Goal: Transaction & Acquisition: Purchase product/service

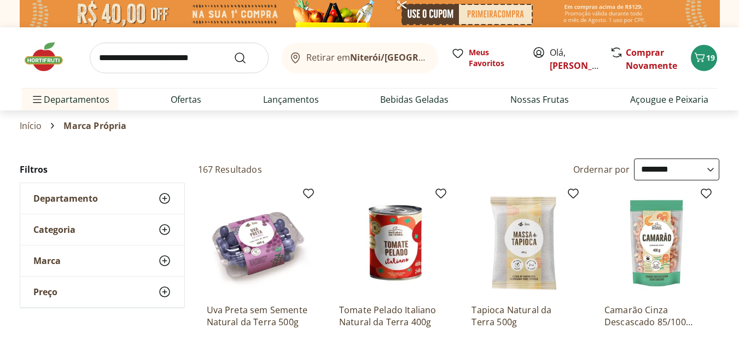
select select "**********"
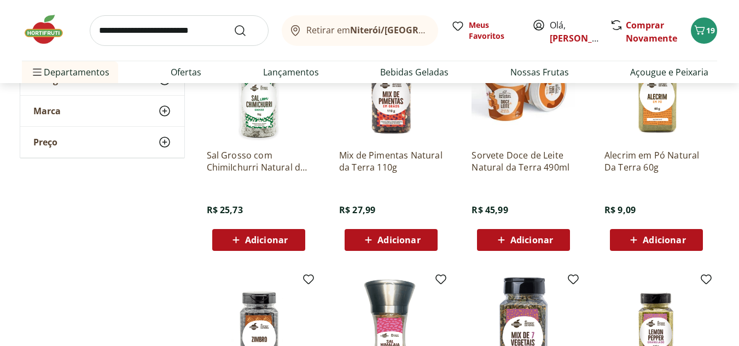
scroll to position [9411, 0]
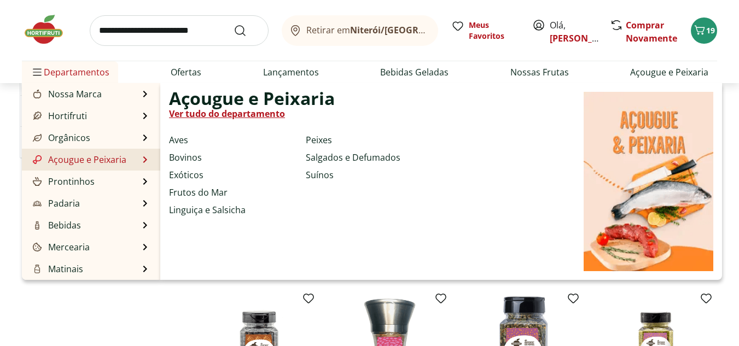
click at [117, 155] on link "Açougue e Peixaria" at bounding box center [79, 159] width 96 height 13
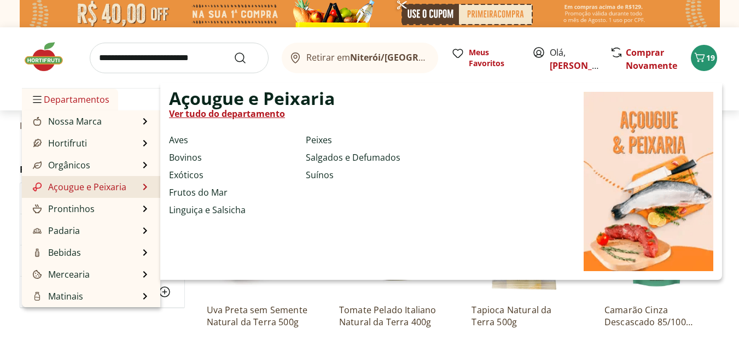
select select "**********"
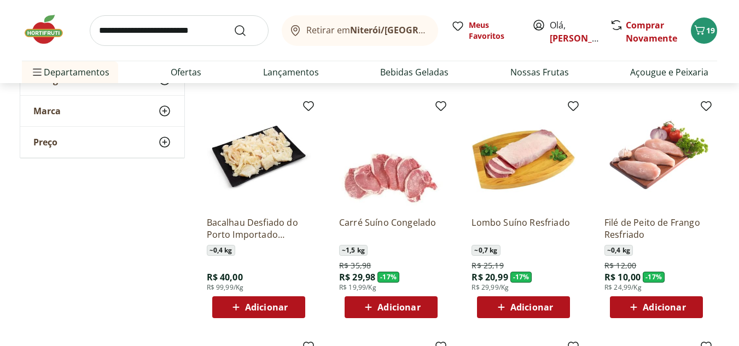
scroll to position [547, 0]
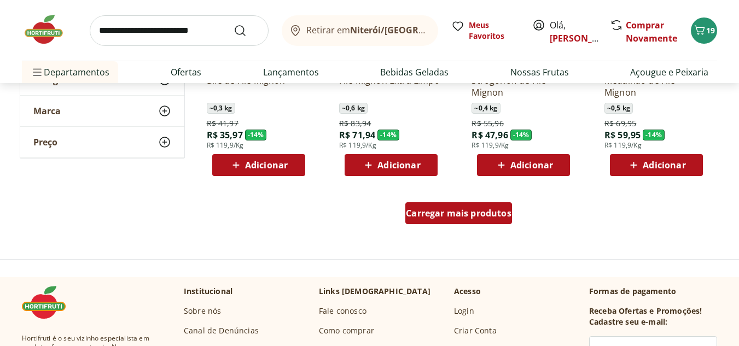
click at [481, 211] on span "Carregar mais produtos" at bounding box center [459, 213] width 106 height 9
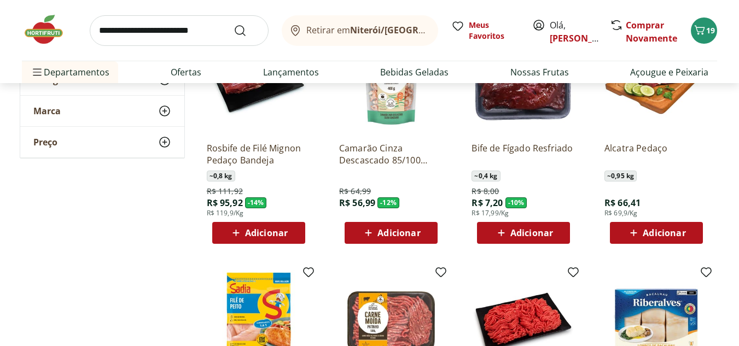
scroll to position [821, 0]
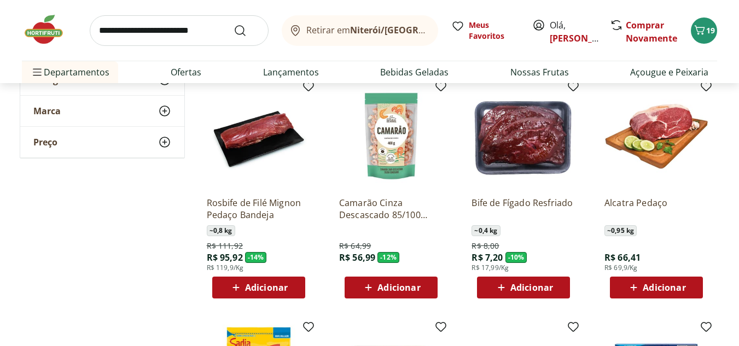
click at [552, 285] on span "Adicionar" at bounding box center [531, 287] width 43 height 9
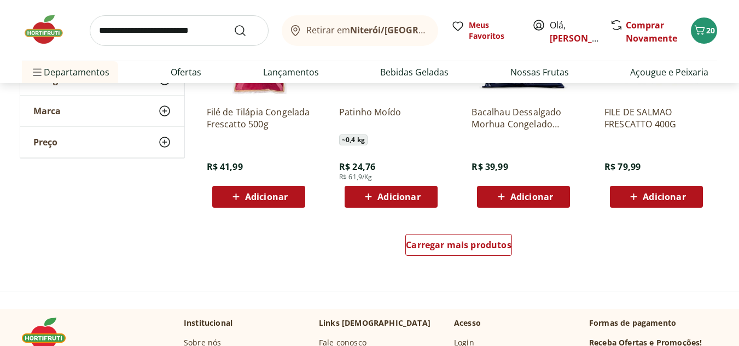
scroll to position [1313, 0]
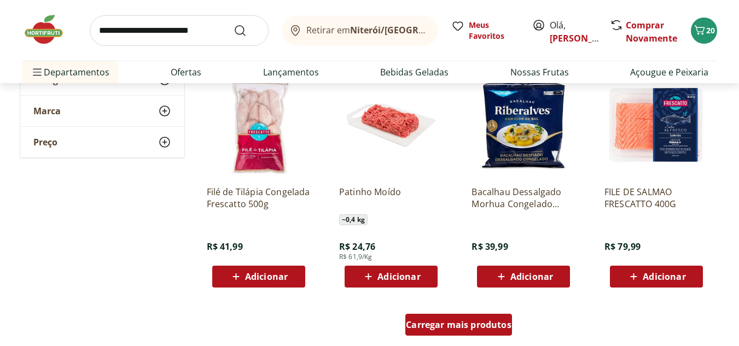
click at [454, 321] on span "Carregar mais produtos" at bounding box center [459, 325] width 106 height 9
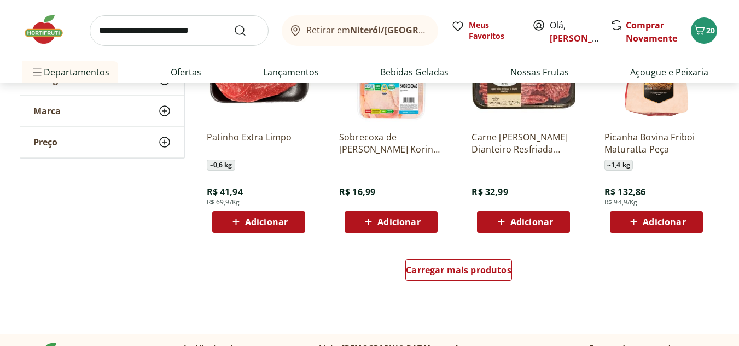
scroll to position [2134, 0]
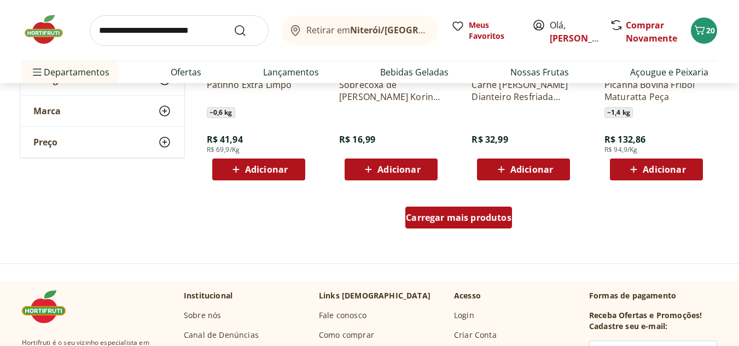
click at [443, 216] on span "Carregar mais produtos" at bounding box center [459, 217] width 106 height 9
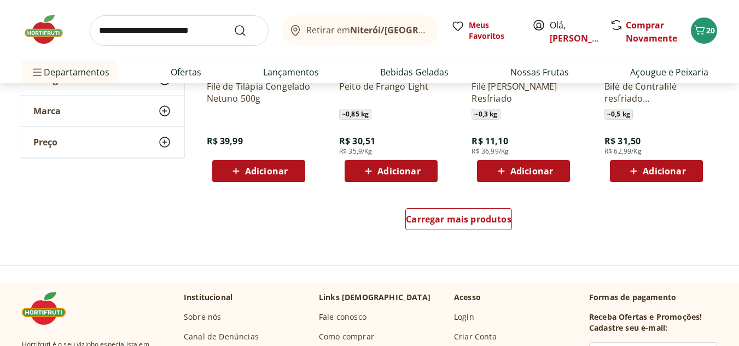
scroll to position [2845, 0]
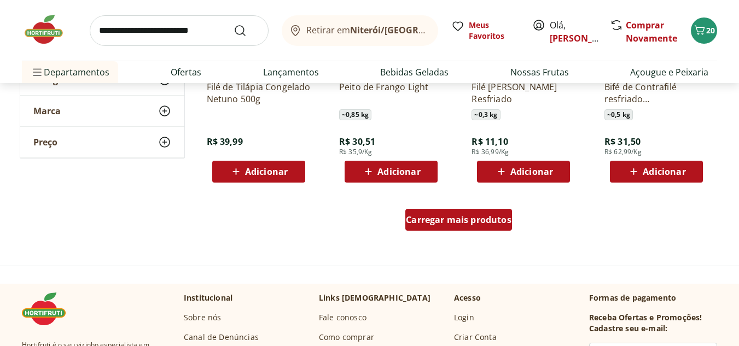
click at [476, 217] on span "Carregar mais produtos" at bounding box center [459, 220] width 106 height 9
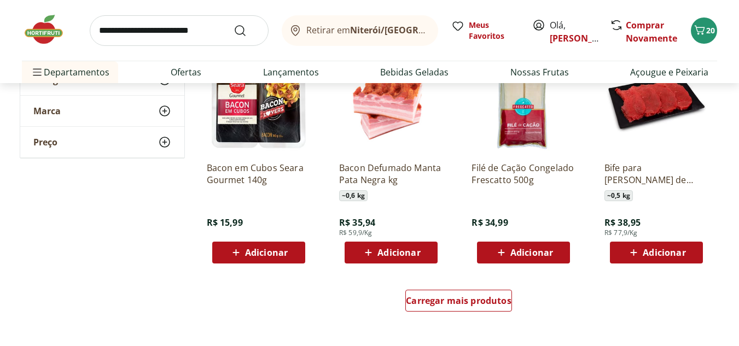
scroll to position [3502, 0]
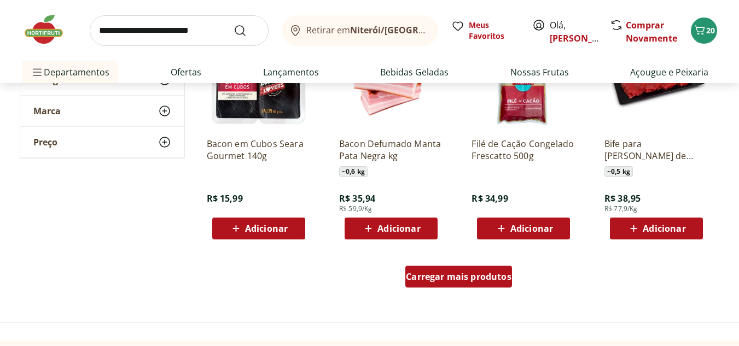
click at [466, 281] on span "Carregar mais produtos" at bounding box center [459, 276] width 106 height 9
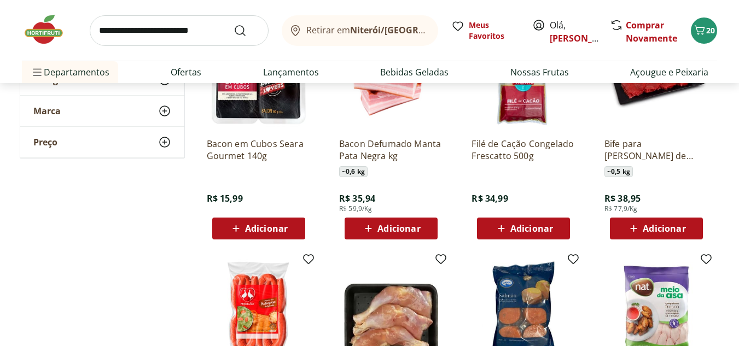
click at [450, 185] on div "Bacon Defumado Manta Pata Negra kg ~ 0,6 kg R$ 35,94 R$ 59,9/Kg Adicionar" at bounding box center [390, 132] width 121 height 232
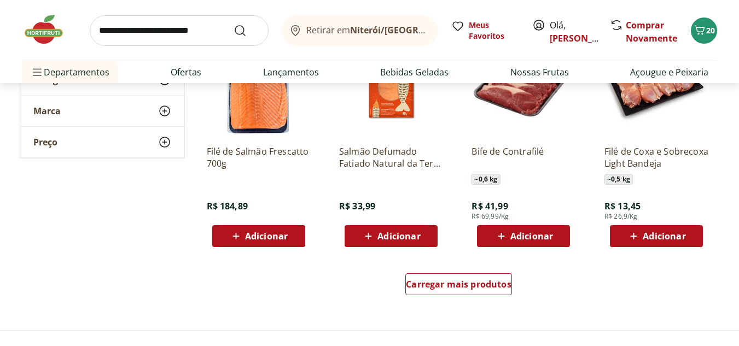
scroll to position [4268, 0]
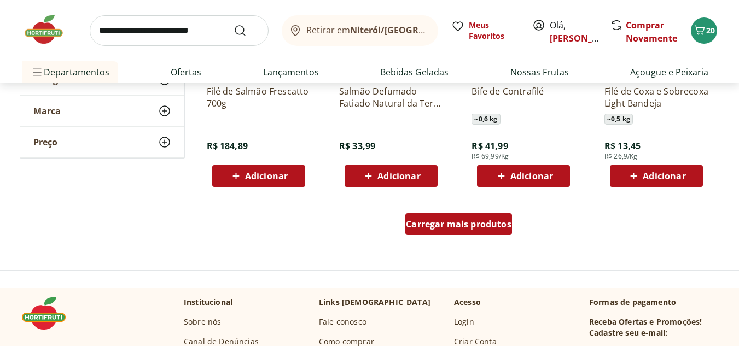
click at [466, 236] on link "Carregar mais produtos" at bounding box center [458, 226] width 107 height 26
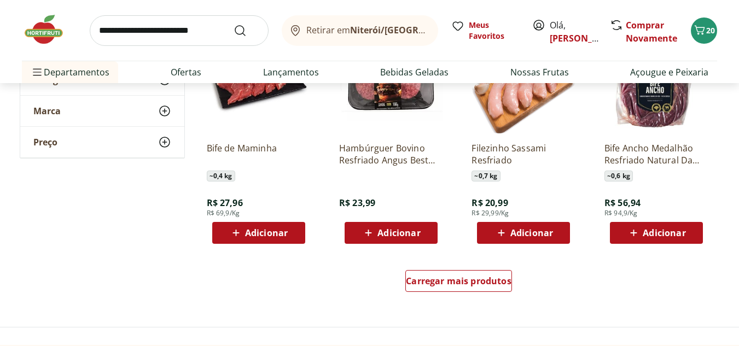
scroll to position [4979, 0]
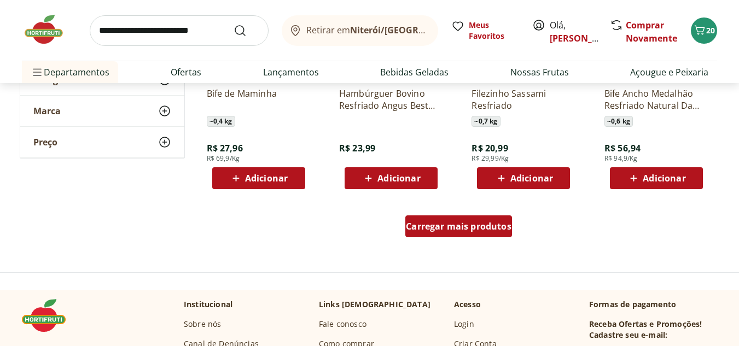
click at [462, 230] on span "Carregar mais produtos" at bounding box center [459, 226] width 106 height 9
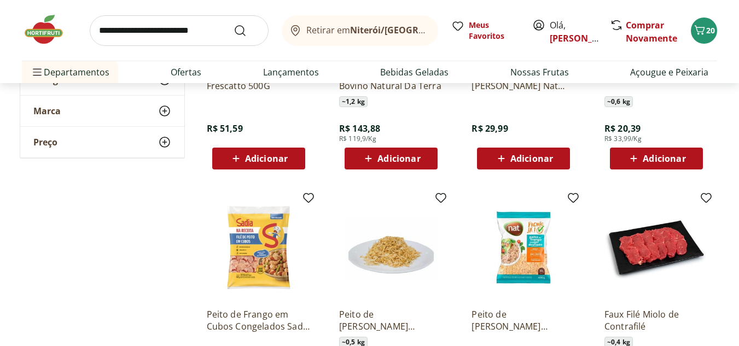
scroll to position [5635, 0]
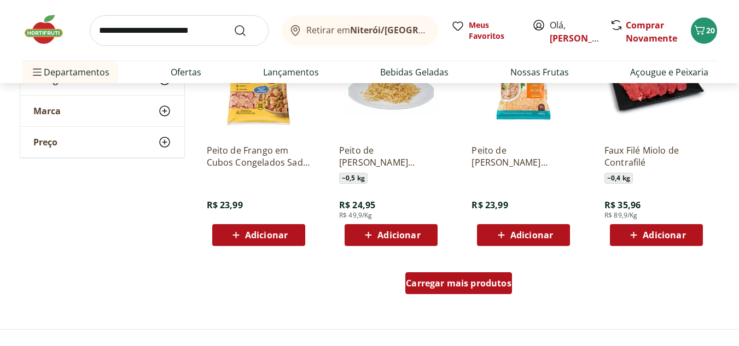
click at [492, 283] on span "Carregar mais produtos" at bounding box center [459, 283] width 106 height 9
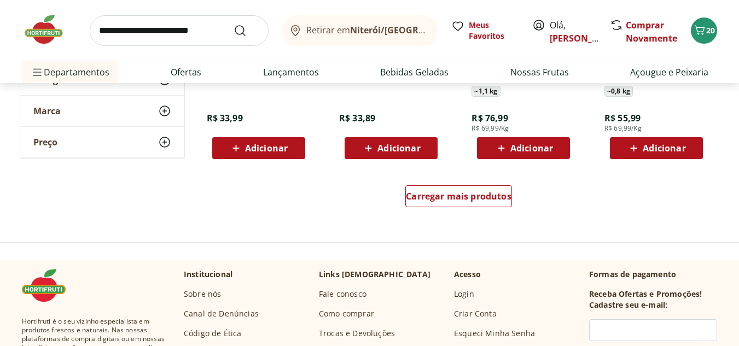
scroll to position [6511, 0]
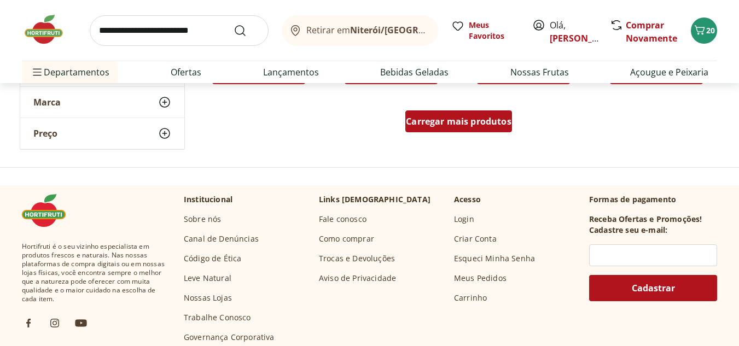
click at [451, 132] on div "Carregar mais produtos" at bounding box center [458, 122] width 107 height 22
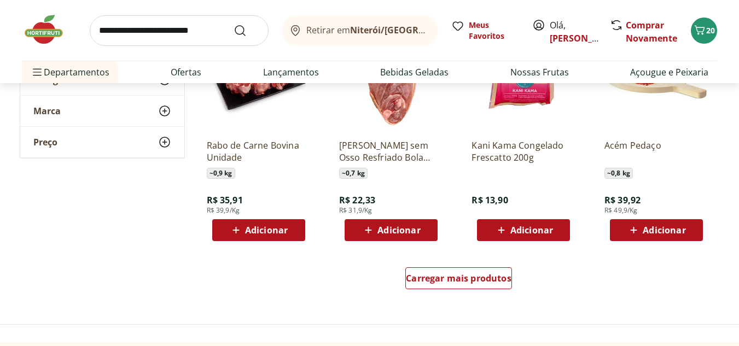
scroll to position [7167, 0]
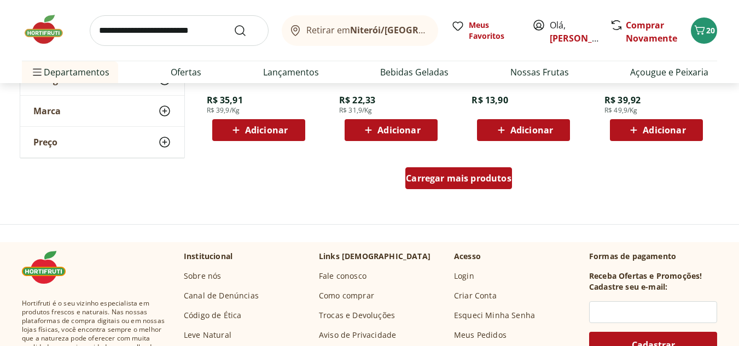
drag, startPoint x: 473, startPoint y: 199, endPoint x: 473, endPoint y: 179, distance: 19.1
click at [473, 194] on div "Carregar mais produtos" at bounding box center [459, 180] width 531 height 53
click at [473, 175] on span "Carregar mais produtos" at bounding box center [459, 178] width 106 height 9
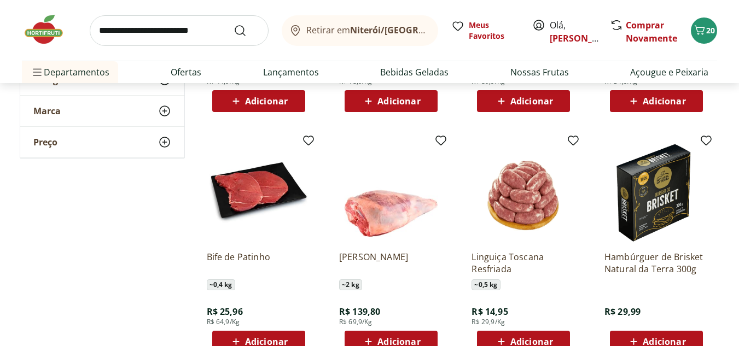
scroll to position [7769, 0]
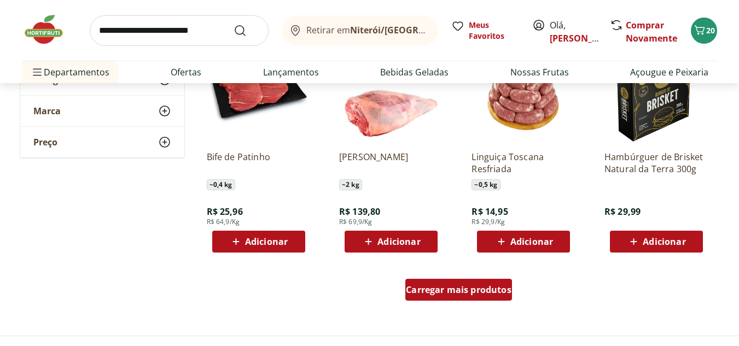
click at [456, 287] on span "Carregar mais produtos" at bounding box center [459, 290] width 106 height 9
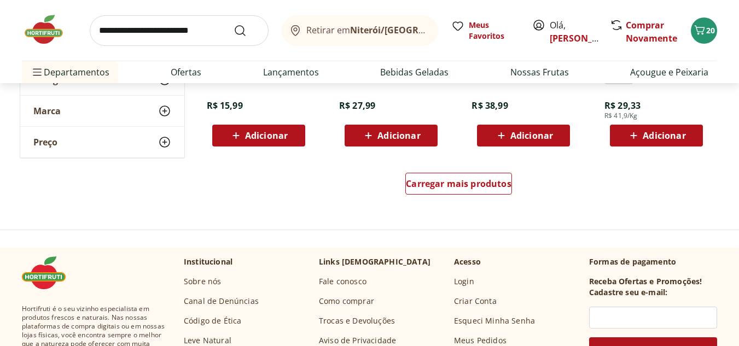
scroll to position [8590, 0]
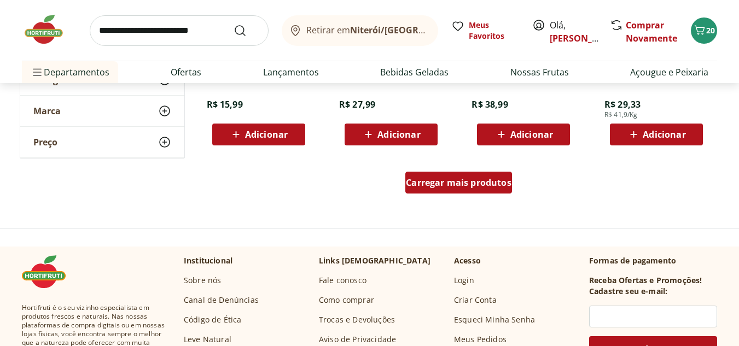
click at [431, 194] on div "Carregar mais produtos" at bounding box center [458, 183] width 107 height 22
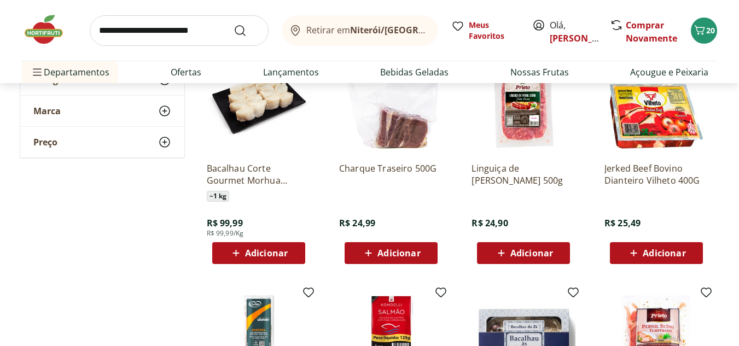
scroll to position [8918, 0]
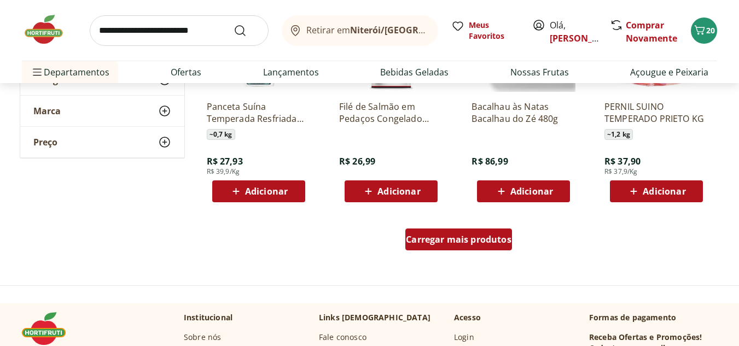
click at [484, 246] on div "Carregar mais produtos" at bounding box center [458, 240] width 107 height 22
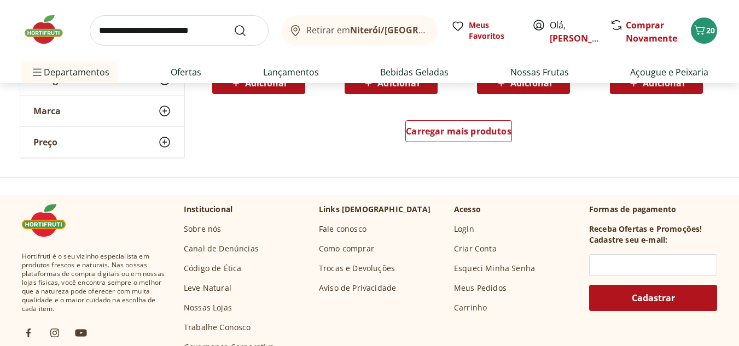
scroll to position [10067, 0]
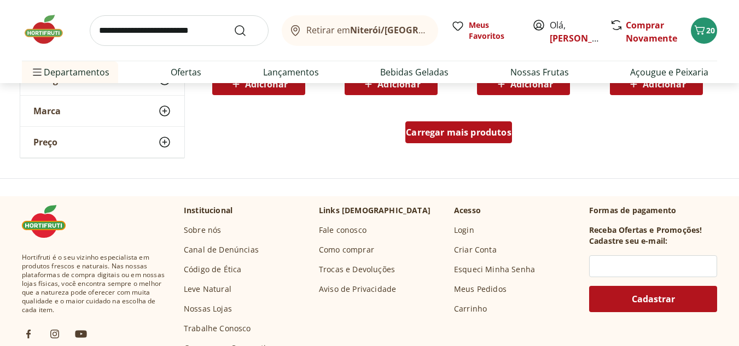
click at [471, 136] on span "Carregar mais produtos" at bounding box center [459, 132] width 106 height 9
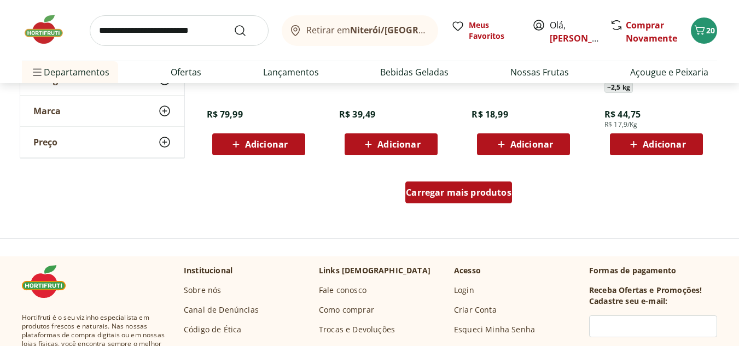
scroll to position [10724, 0]
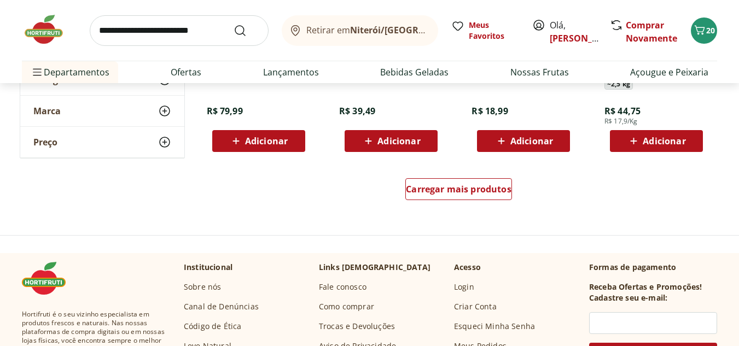
click at [458, 208] on div "Carregar mais produtos" at bounding box center [459, 191] width 531 height 53
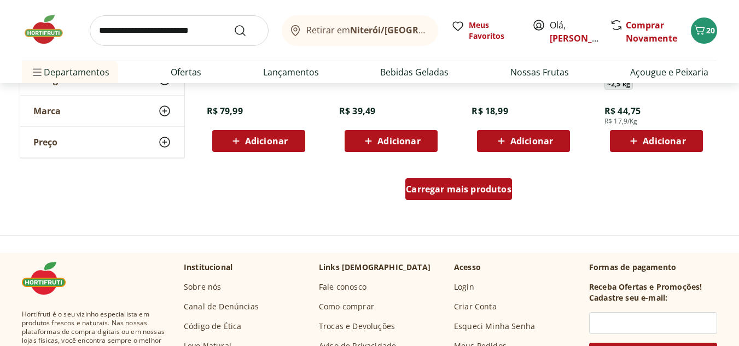
click at [467, 199] on div "Carregar mais produtos" at bounding box center [458, 189] width 107 height 22
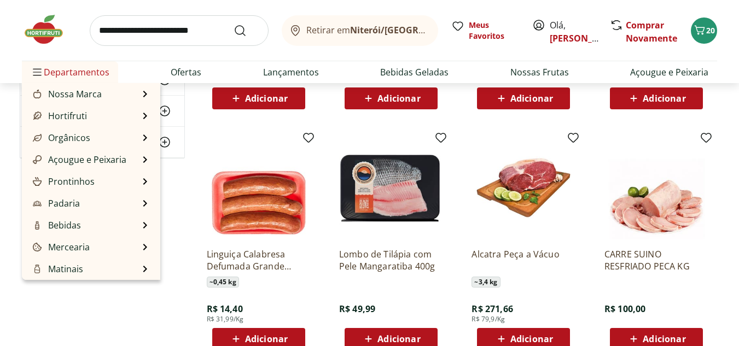
scroll to position [10997, 0]
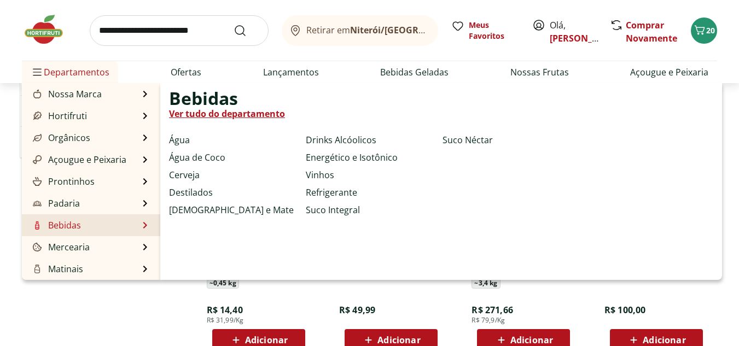
click at [74, 222] on link "Bebidas" at bounding box center [56, 225] width 50 height 13
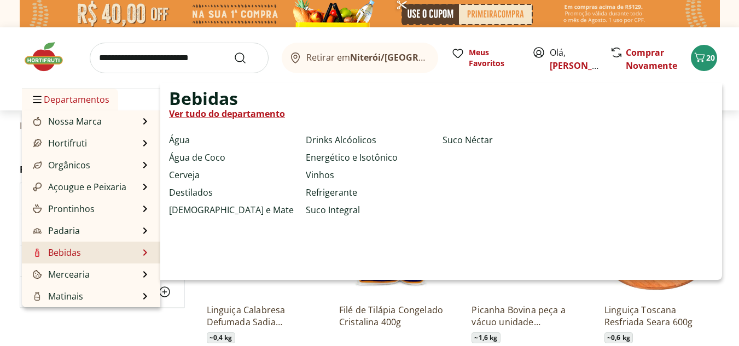
select select "**********"
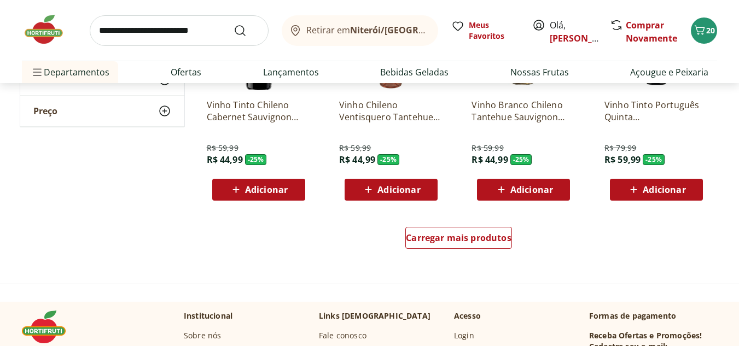
scroll to position [766, 0]
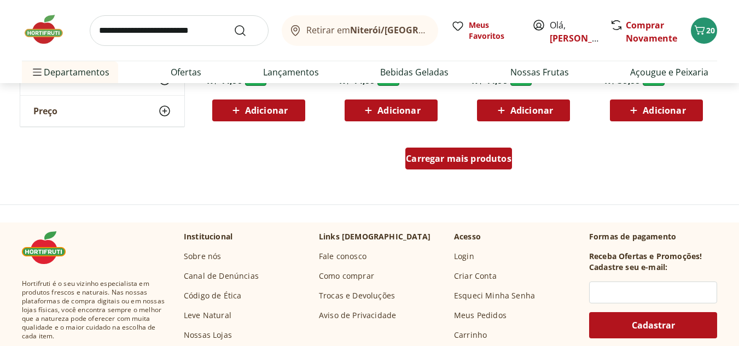
click at [444, 168] on div "Carregar mais produtos" at bounding box center [458, 159] width 107 height 22
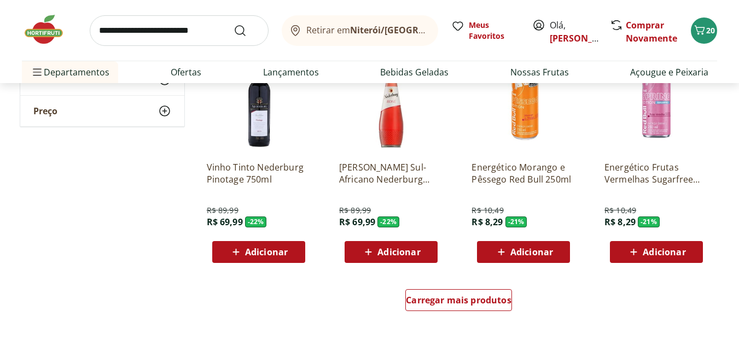
scroll to position [1313, 0]
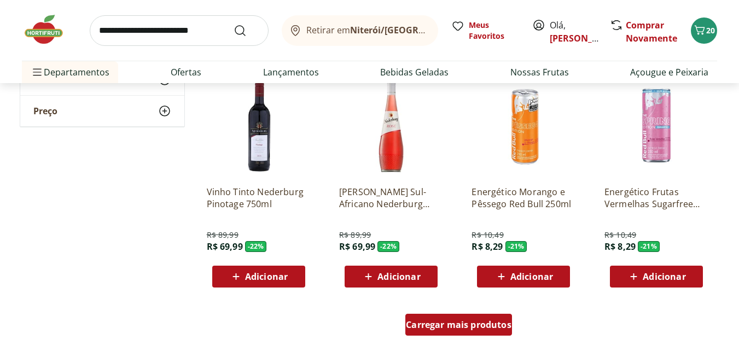
click at [467, 316] on div "Carregar mais produtos" at bounding box center [458, 325] width 107 height 22
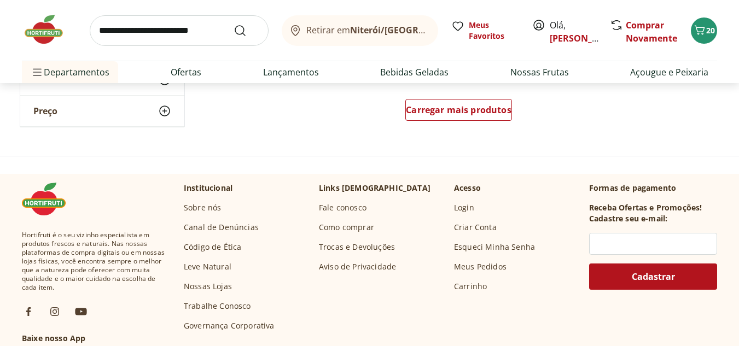
scroll to position [2243, 0]
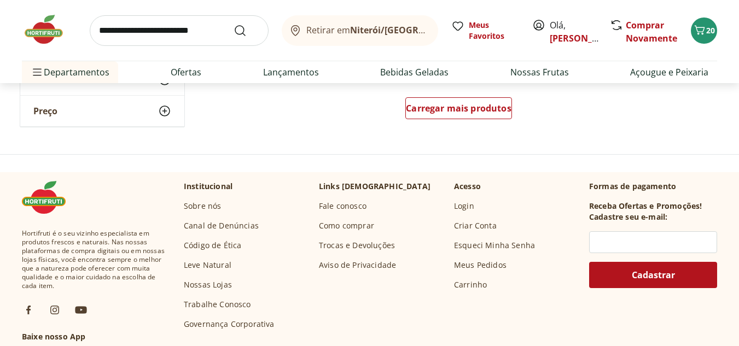
click at [521, 116] on div "Carregar mais produtos" at bounding box center [459, 110] width 531 height 53
click at [495, 108] on span "Carregar mais produtos" at bounding box center [459, 108] width 106 height 9
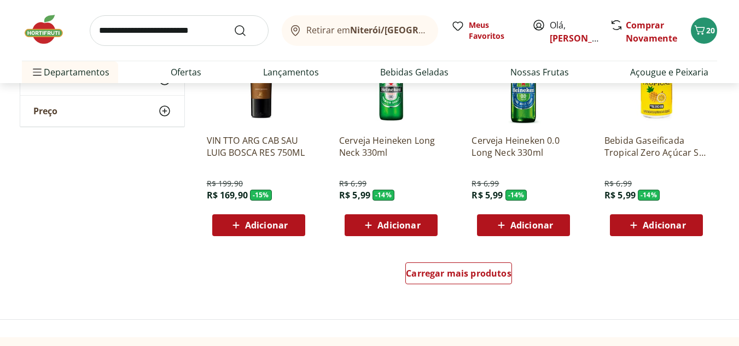
scroll to position [2790, 0]
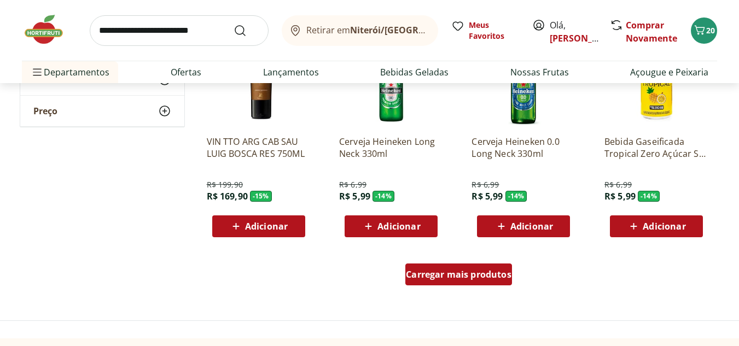
click at [491, 264] on div "Carregar mais produtos" at bounding box center [458, 275] width 107 height 22
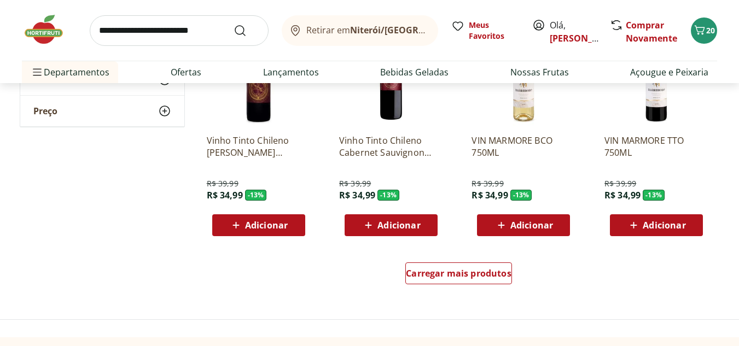
scroll to position [3611, 0]
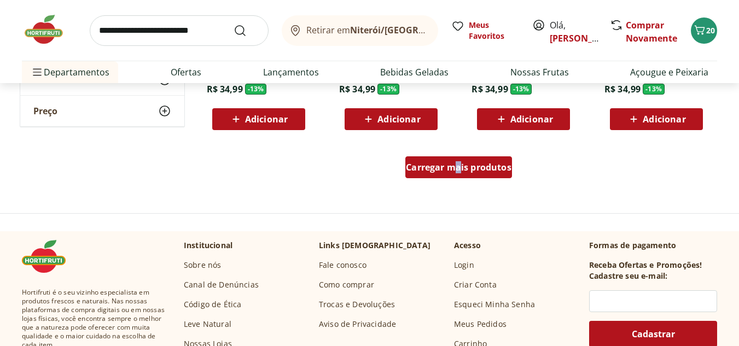
click at [458, 159] on div "Carregar mais produtos" at bounding box center [459, 169] width 531 height 53
click at [461, 167] on span "Carregar mais produtos" at bounding box center [459, 167] width 106 height 9
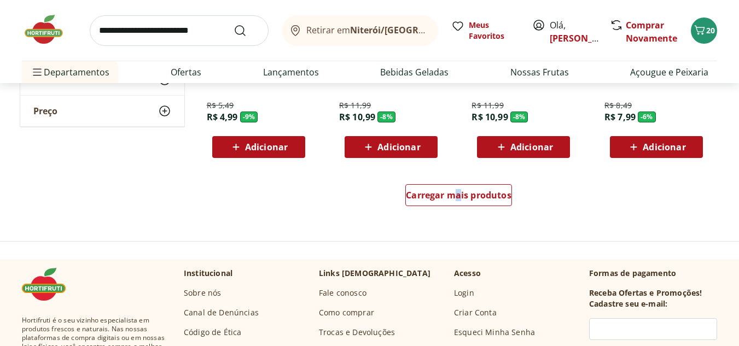
scroll to position [4213, 0]
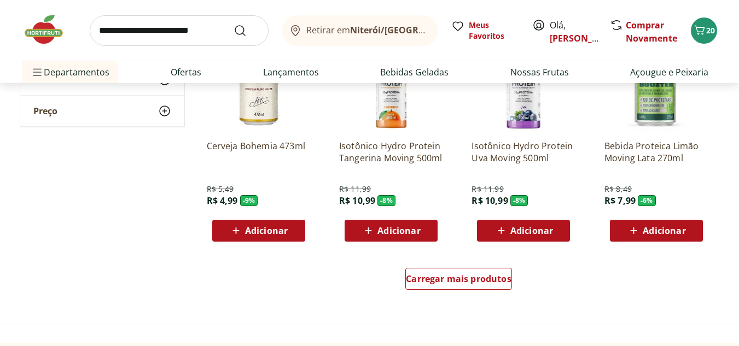
click at [484, 265] on div "Carregar mais produtos" at bounding box center [459, 281] width 531 height 53
click at [488, 280] on span "Carregar mais produtos" at bounding box center [459, 279] width 106 height 9
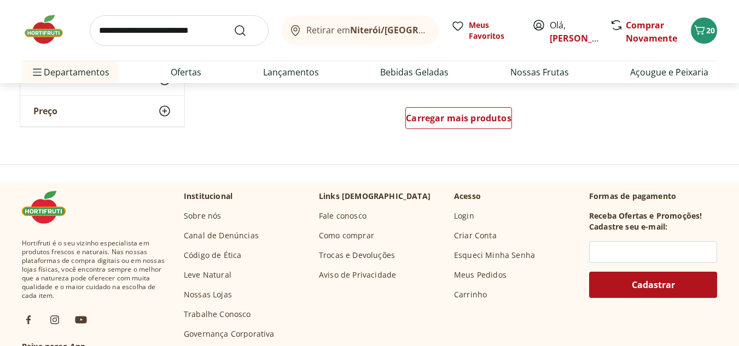
scroll to position [5088, 0]
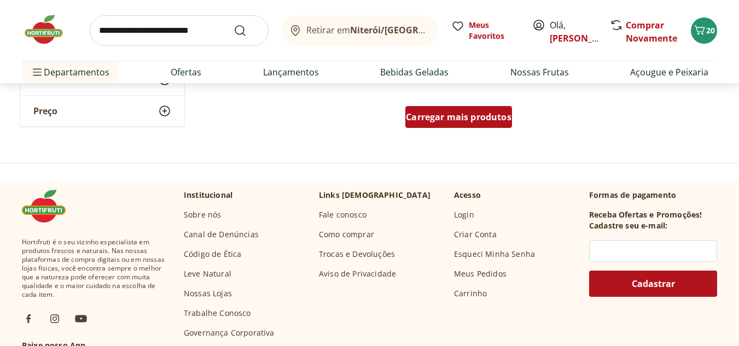
click at [468, 121] on span "Carregar mais produtos" at bounding box center [459, 117] width 106 height 9
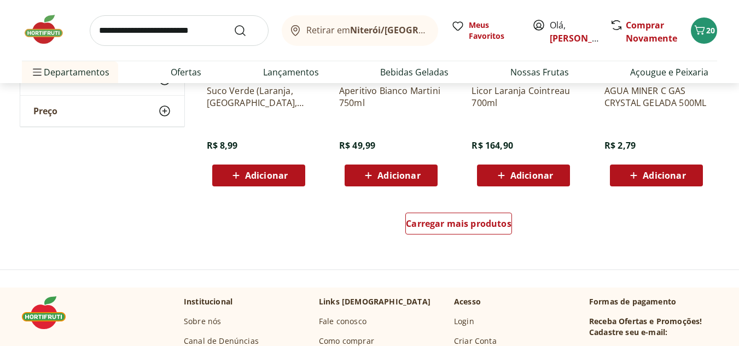
scroll to position [5745, 0]
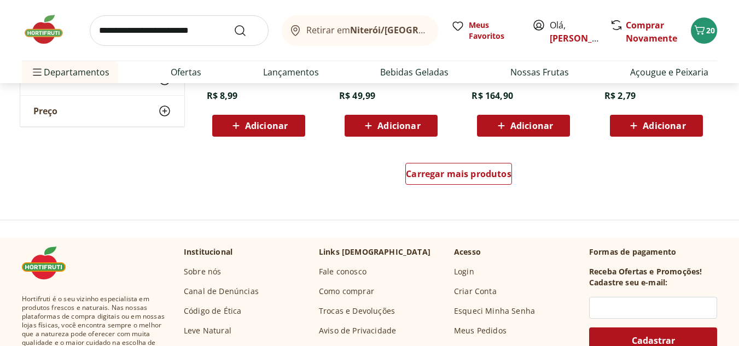
click at [463, 191] on div "Carregar mais produtos" at bounding box center [459, 176] width 531 height 53
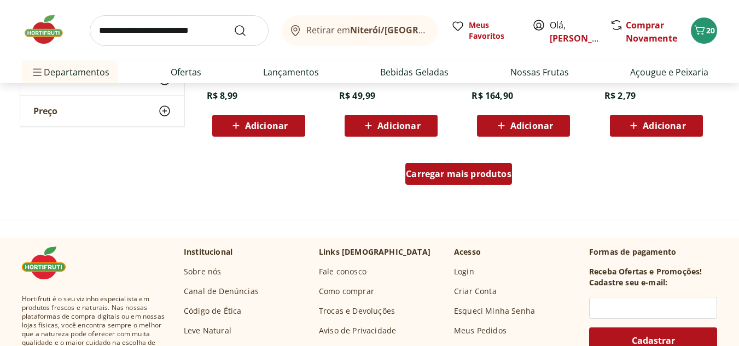
click at [467, 180] on div "Carregar mais produtos" at bounding box center [458, 174] width 107 height 22
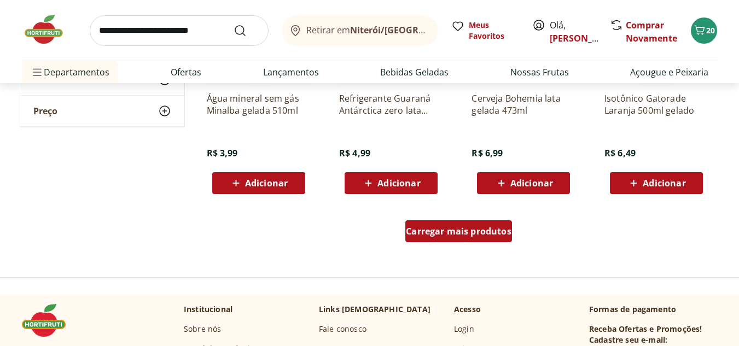
scroll to position [6401, 0]
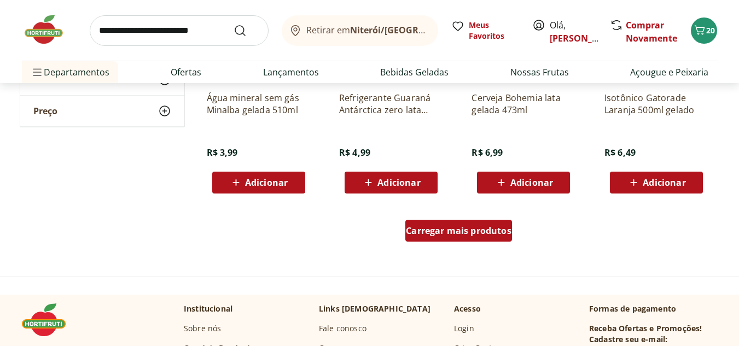
click at [470, 230] on span "Carregar mais produtos" at bounding box center [459, 231] width 106 height 9
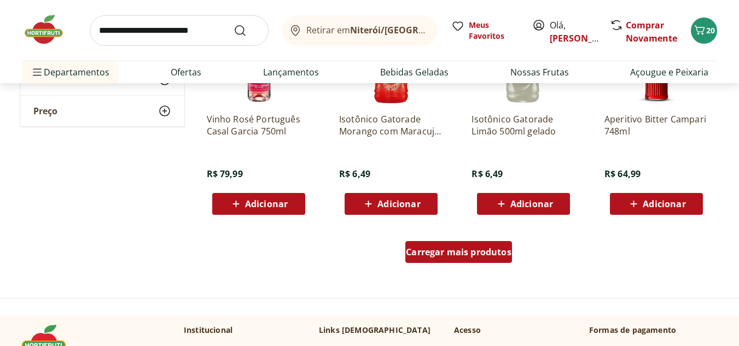
scroll to position [7113, 0]
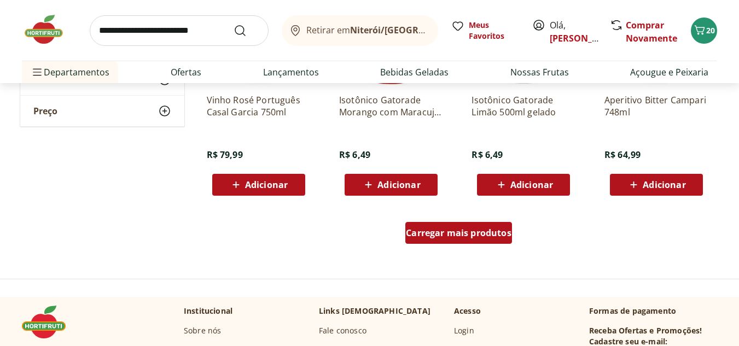
click at [473, 241] on div "Carregar mais produtos" at bounding box center [458, 233] width 107 height 22
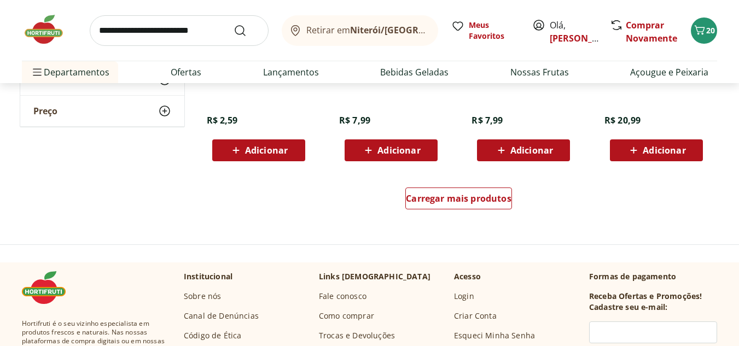
scroll to position [7824, 0]
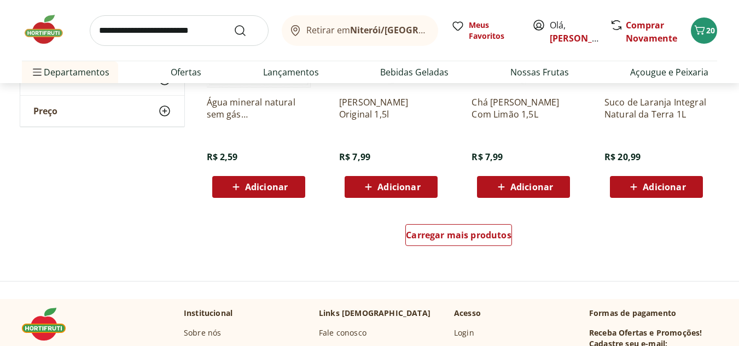
click at [463, 214] on div "Carregar mais produtos" at bounding box center [459, 237] width 531 height 53
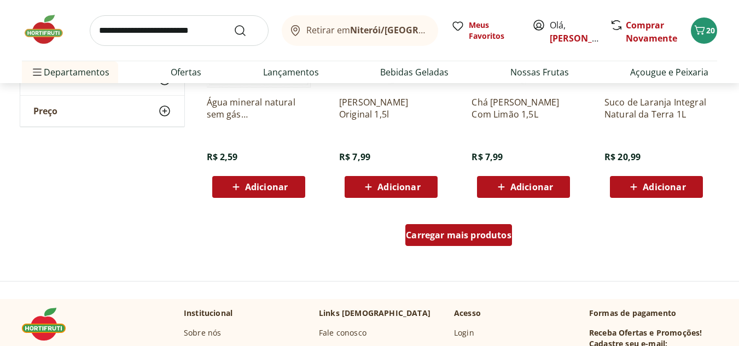
drag, startPoint x: 467, startPoint y: 222, endPoint x: 466, endPoint y: 239, distance: 17.0
click at [467, 223] on div "Carregar mais produtos" at bounding box center [459, 237] width 531 height 53
click at [466, 239] on span "Carregar mais produtos" at bounding box center [459, 235] width 106 height 9
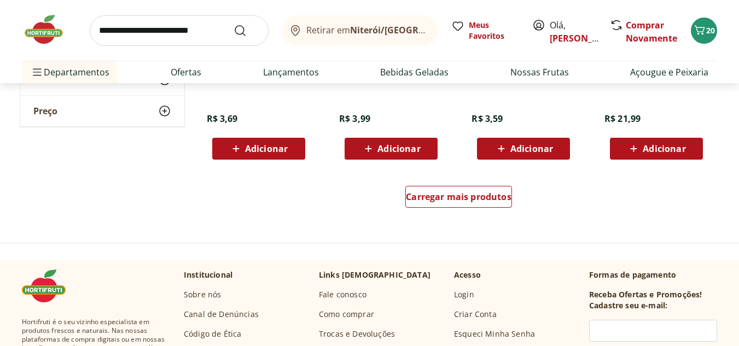
scroll to position [8590, 0]
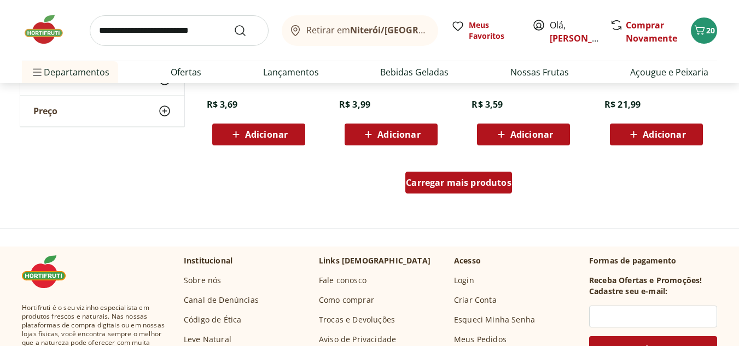
click at [497, 183] on span "Carregar mais produtos" at bounding box center [459, 182] width 106 height 9
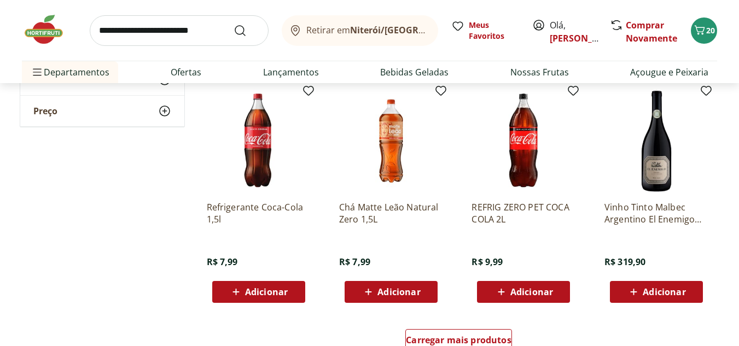
scroll to position [9246, 0]
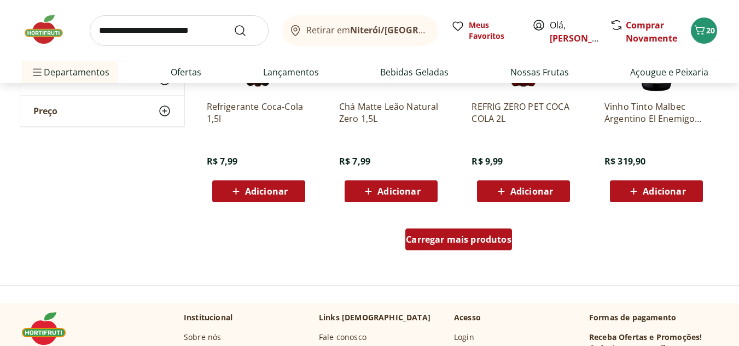
click at [455, 233] on div "Carregar mais produtos" at bounding box center [458, 240] width 107 height 22
